Goal: Task Accomplishment & Management: Manage account settings

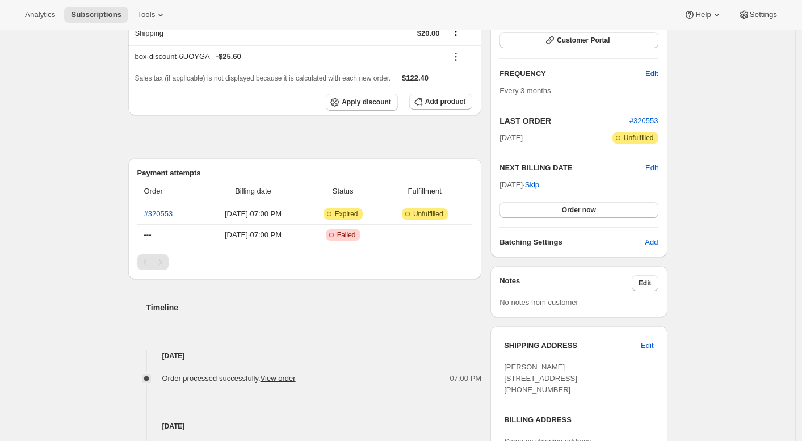
scroll to position [168, 0]
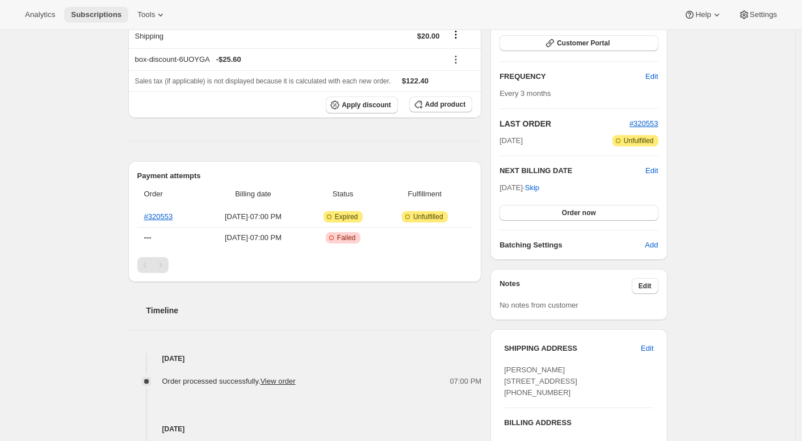
click at [114, 14] on span "Subscriptions" at bounding box center [96, 14] width 50 height 9
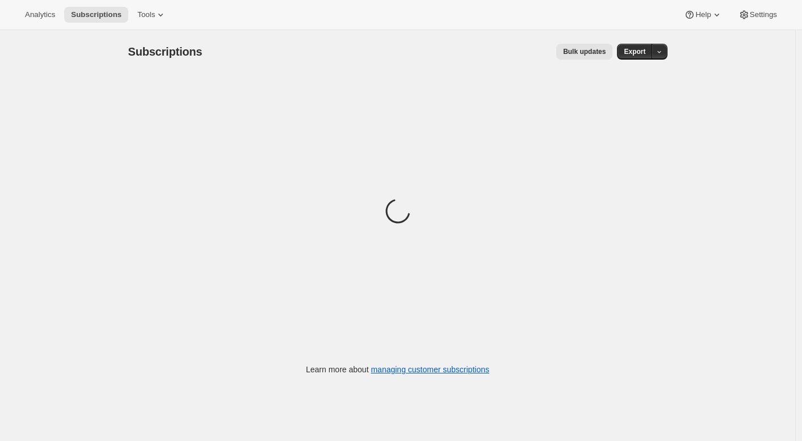
drag, startPoint x: 368, startPoint y: 140, endPoint x: 357, endPoint y: 136, distance: 11.5
drag, startPoint x: 357, startPoint y: 136, endPoint x: 314, endPoint y: 127, distance: 44.6
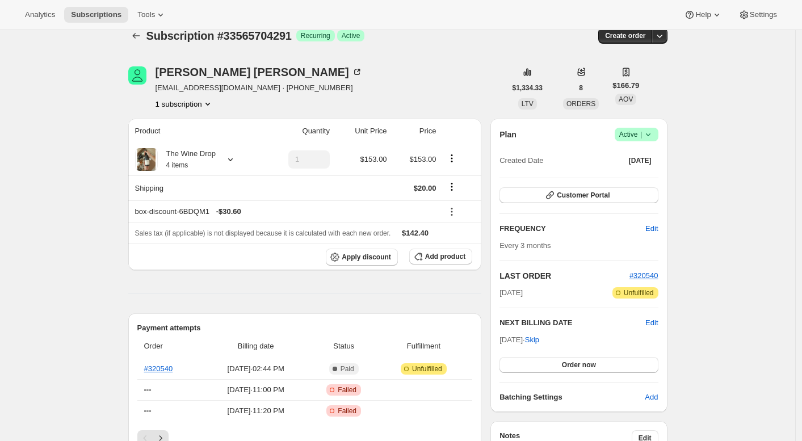
scroll to position [18, 0]
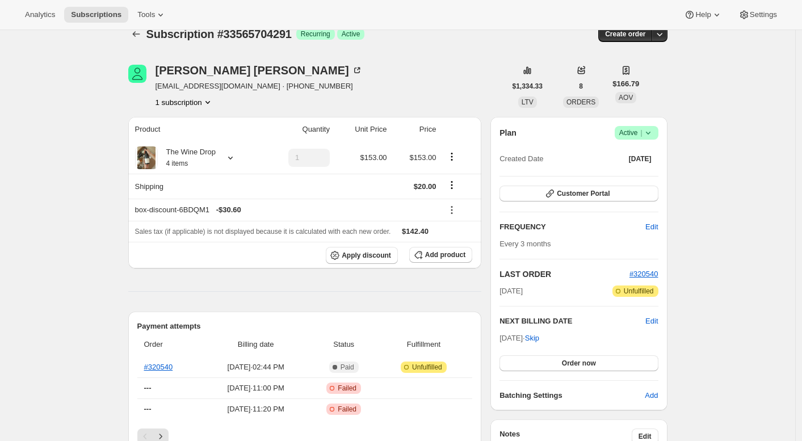
click at [265, 32] on span "Subscription #33565704291" at bounding box center [218, 34] width 145 height 12
copy span "33565704291"
